Goal: Task Accomplishment & Management: Manage account settings

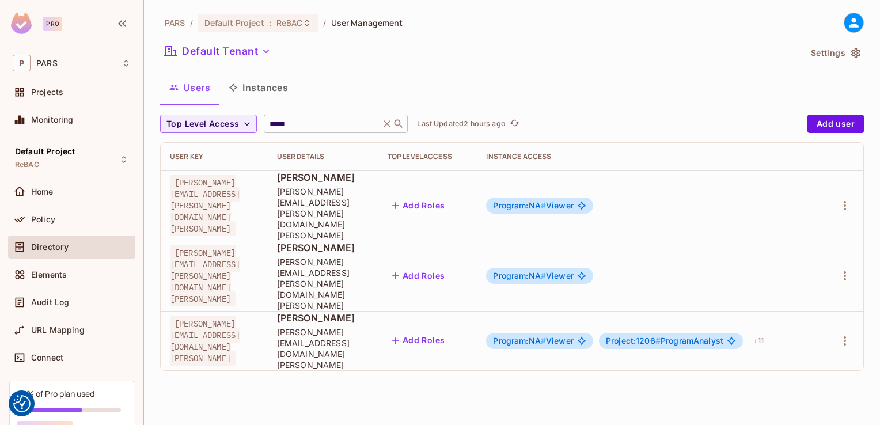
click at [391, 127] on icon at bounding box center [387, 123] width 7 height 7
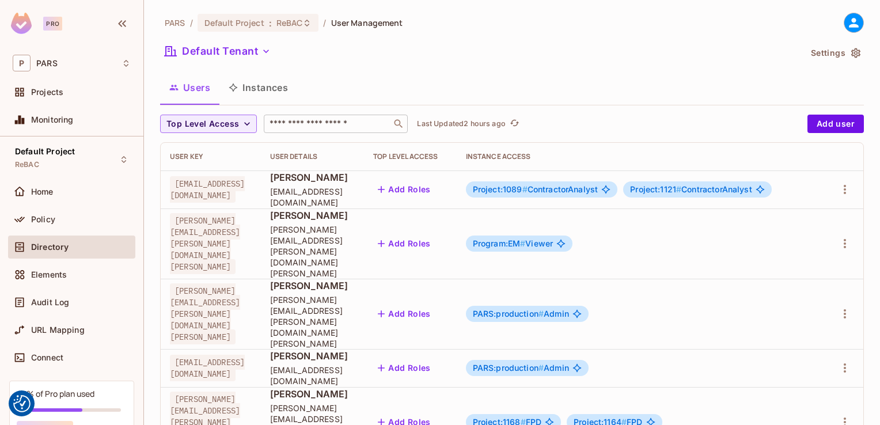
click at [304, 127] on input "text" at bounding box center [327, 124] width 121 height 12
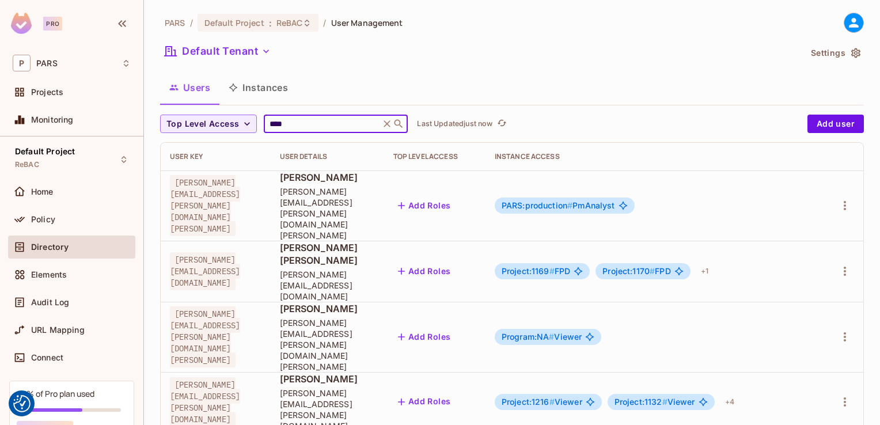
type input "****"
click at [387, 58] on div "Default Tenant" at bounding box center [480, 53] width 640 height 22
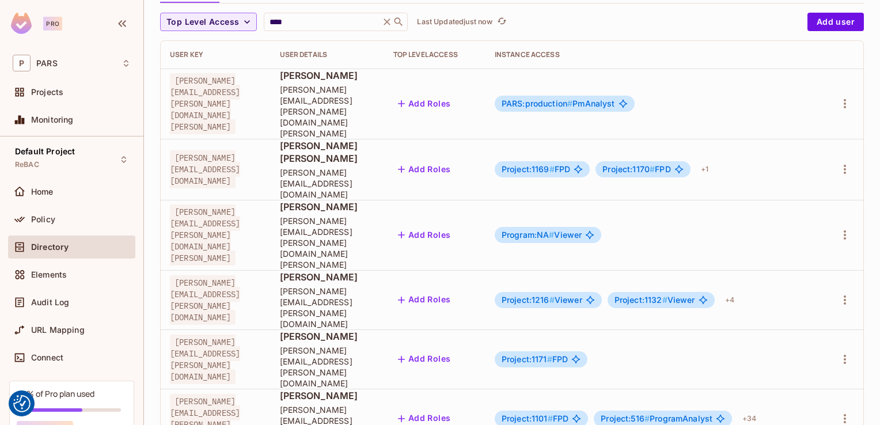
scroll to position [121, 0]
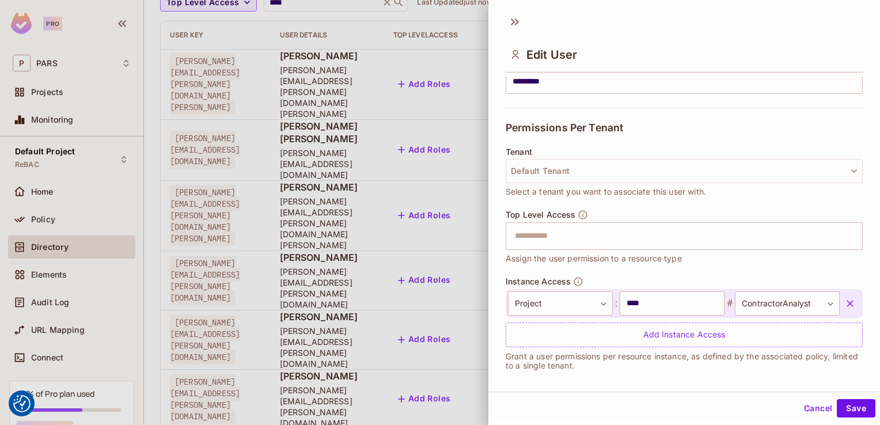
scroll to position [221, 0]
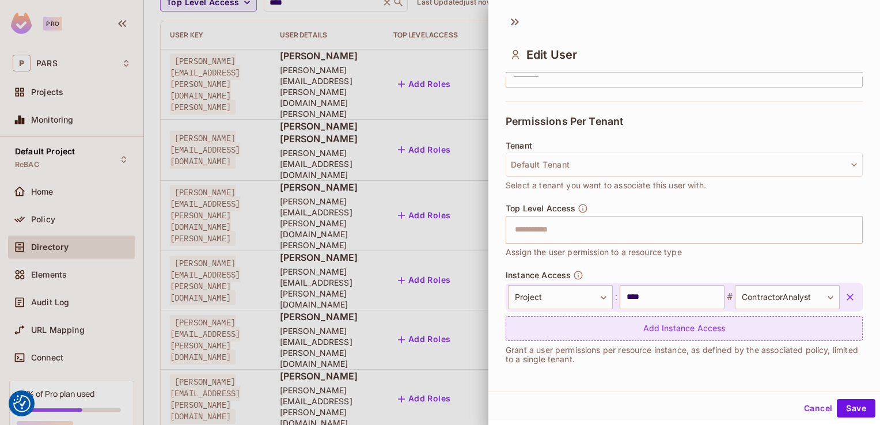
click at [666, 329] on div "Add Instance Access" at bounding box center [684, 328] width 357 height 25
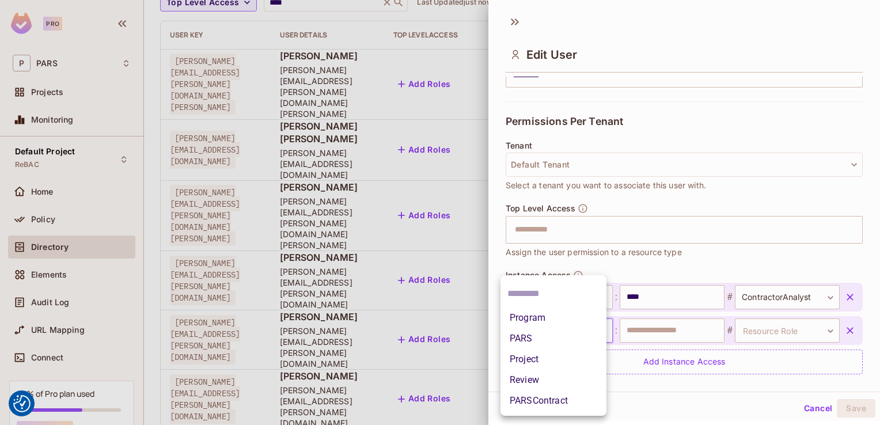
click at [598, 333] on body "We use cookies to enhance your browsing experience, serve personalized ads or c…" at bounding box center [440, 212] width 880 height 425
click at [571, 362] on li "Project" at bounding box center [553, 359] width 106 height 21
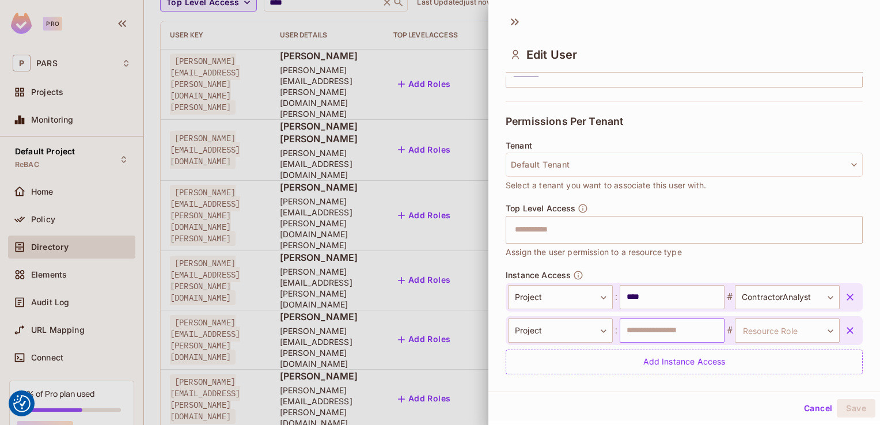
click at [632, 333] on input "text" at bounding box center [672, 330] width 105 height 24
type input "****"
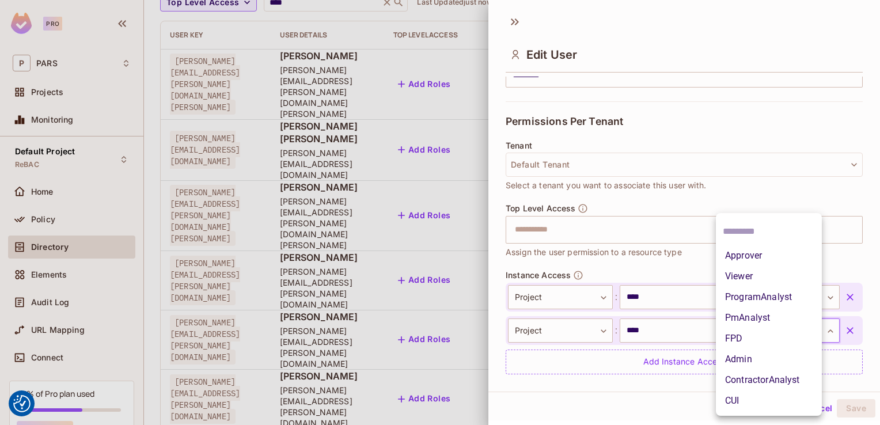
click at [810, 330] on body "We use cookies to enhance your browsing experience, serve personalized ads or c…" at bounding box center [440, 212] width 880 height 425
click at [776, 381] on li "ContractorAnalyst" at bounding box center [769, 380] width 106 height 21
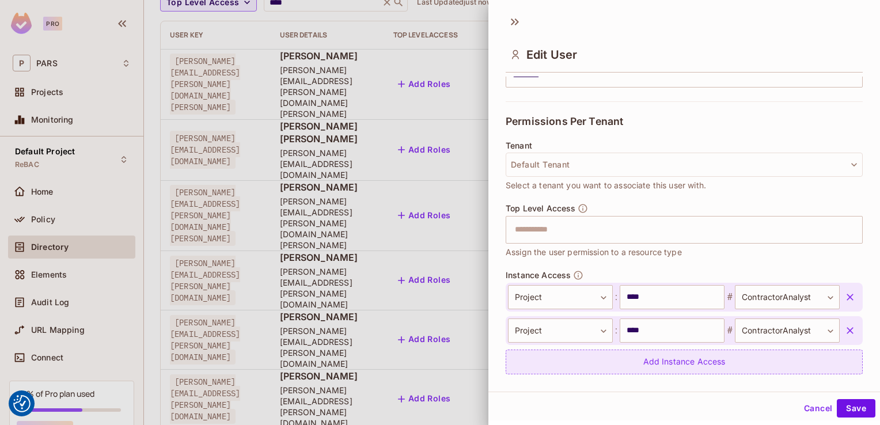
click at [694, 364] on div "Add Instance Access" at bounding box center [684, 362] width 357 height 25
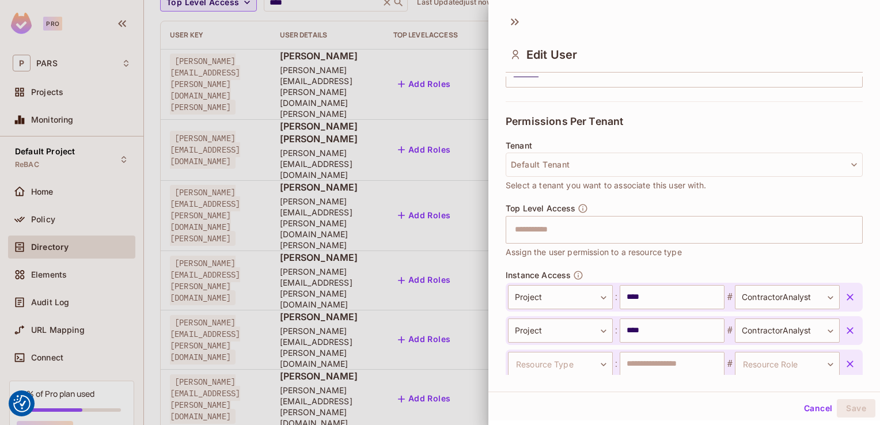
scroll to position [221, 0]
click at [599, 363] on body "We use cookies to enhance your browsing experience, serve personalized ads or c…" at bounding box center [440, 212] width 880 height 425
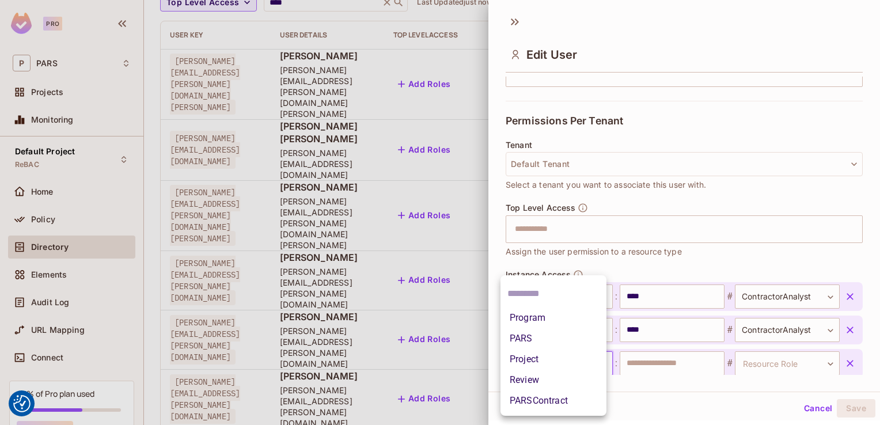
click at [573, 358] on li "Project" at bounding box center [553, 359] width 106 height 21
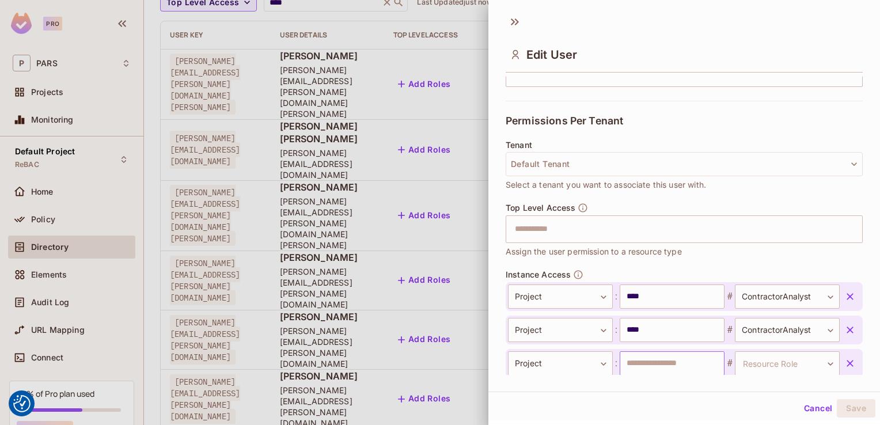
click at [642, 360] on input "text" at bounding box center [672, 363] width 105 height 24
type input "****"
drag, startPoint x: 813, startPoint y: 363, endPoint x: 773, endPoint y: 389, distance: 47.4
click at [773, 389] on div "**********" at bounding box center [684, 199] width 392 height 383
click at [810, 359] on body "We use cookies to enhance your browsing experience, serve personalized ads or c…" at bounding box center [440, 212] width 880 height 425
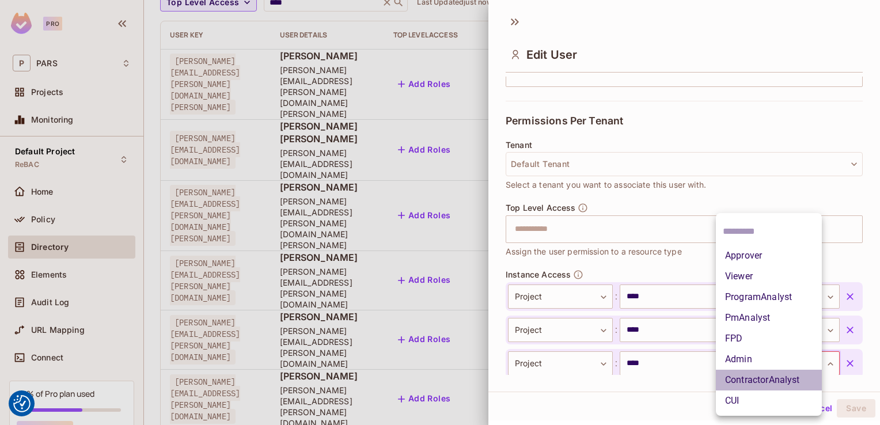
click at [780, 383] on li "ContractorAnalyst" at bounding box center [769, 380] width 106 height 21
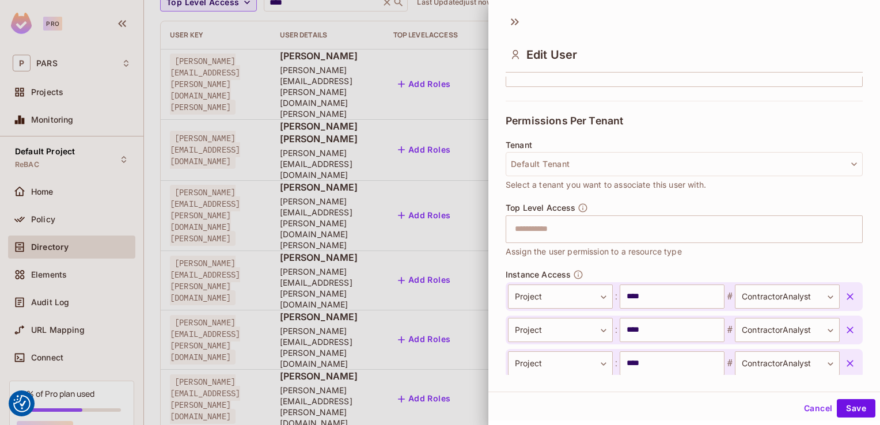
scroll to position [287, 0]
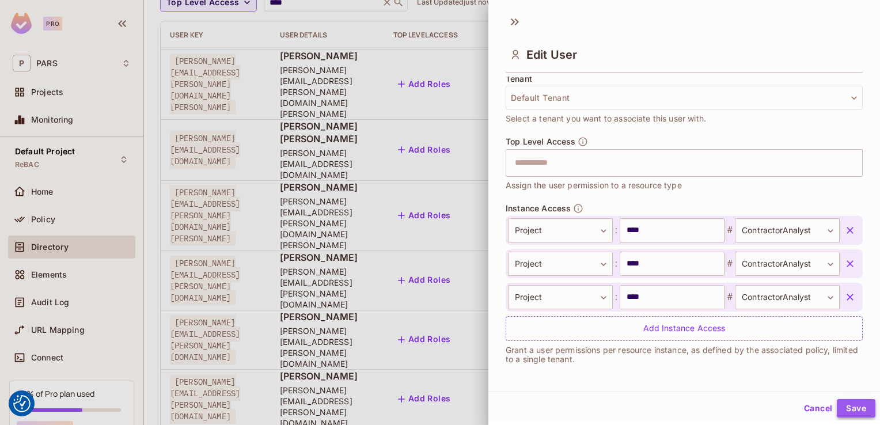
click at [854, 407] on button "Save" at bounding box center [856, 408] width 39 height 18
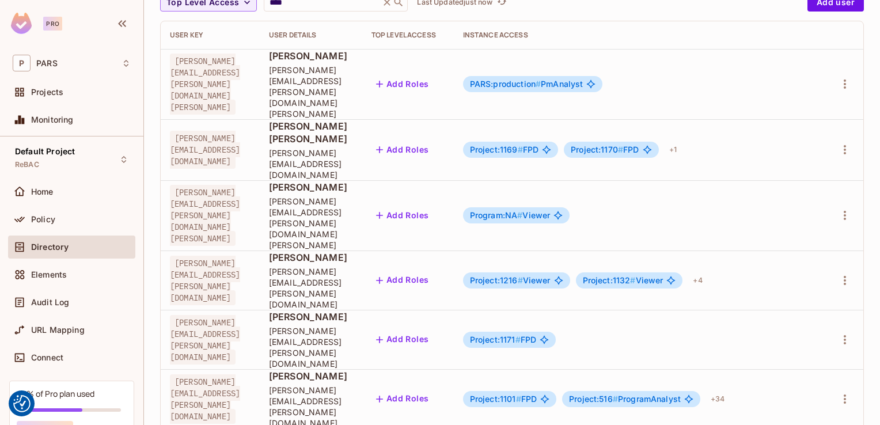
scroll to position [0, 98]
